Goal: Navigation & Orientation: Go to known website

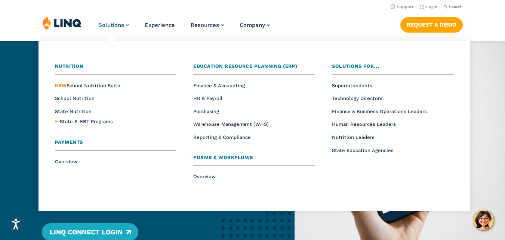
click at [114, 25] on span "Solutions" at bounding box center [111, 25] width 26 height 7
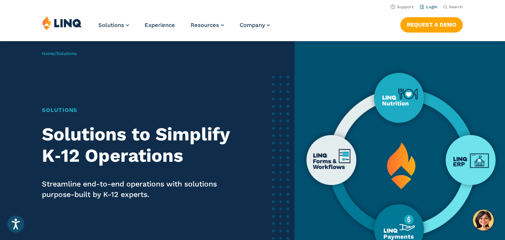
click at [431, 7] on link "Login" at bounding box center [429, 6] width 18 height 5
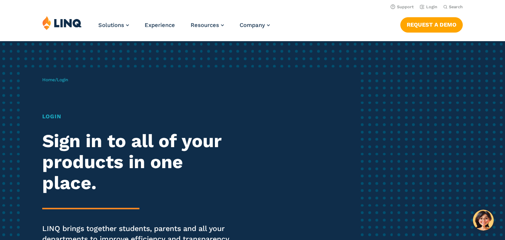
click at [47, 114] on h1 "Login" at bounding box center [139, 116] width 195 height 9
click at [54, 118] on h1 "Login" at bounding box center [139, 116] width 195 height 9
click at [62, 79] on span "Login" at bounding box center [62, 79] width 11 height 5
click at [431, 8] on link "Login" at bounding box center [429, 6] width 18 height 5
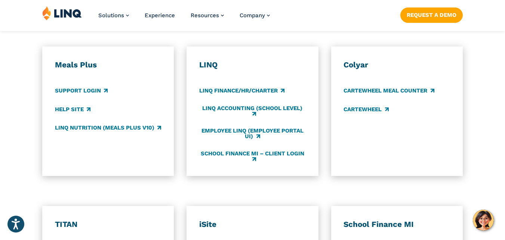
scroll to position [629, 0]
